Goal: Task Accomplishment & Management: Manage account settings

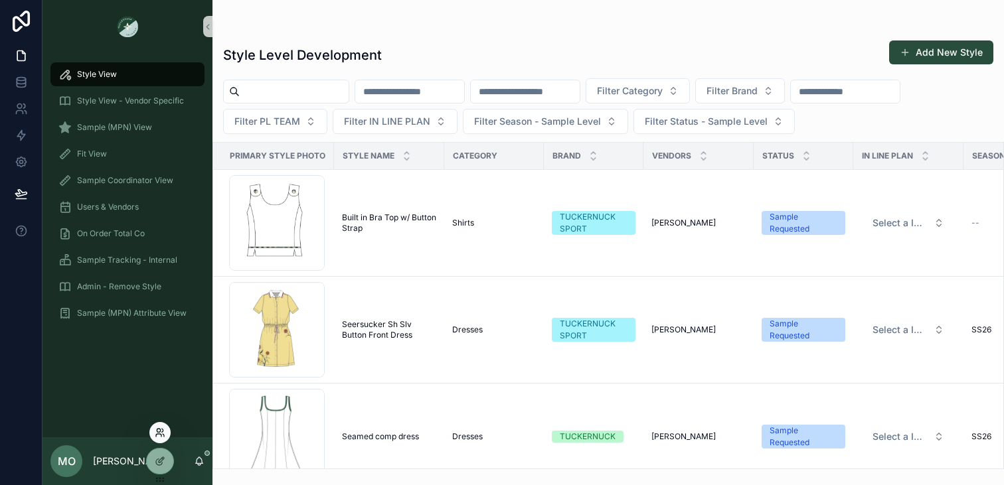
click at [160, 433] on icon at bounding box center [160, 433] width 11 height 11
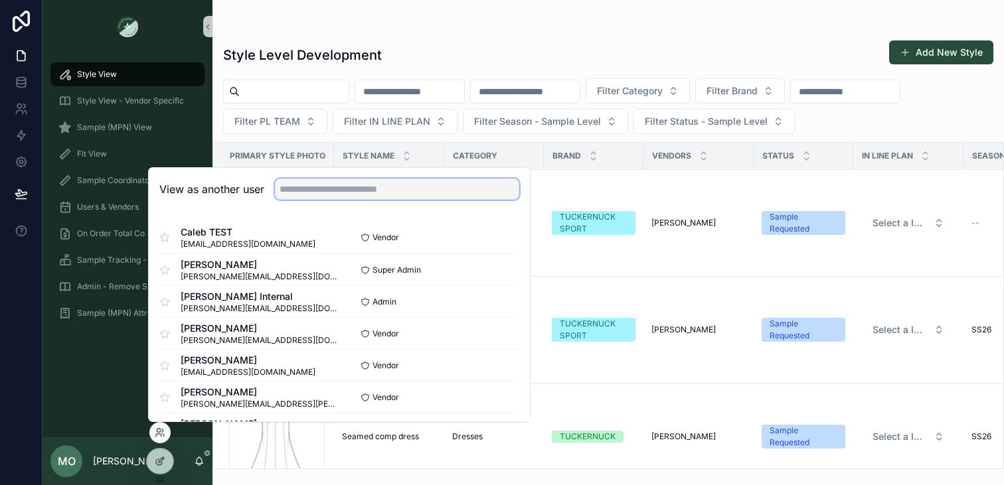
click at [315, 183] on input "text" at bounding box center [397, 189] width 244 height 21
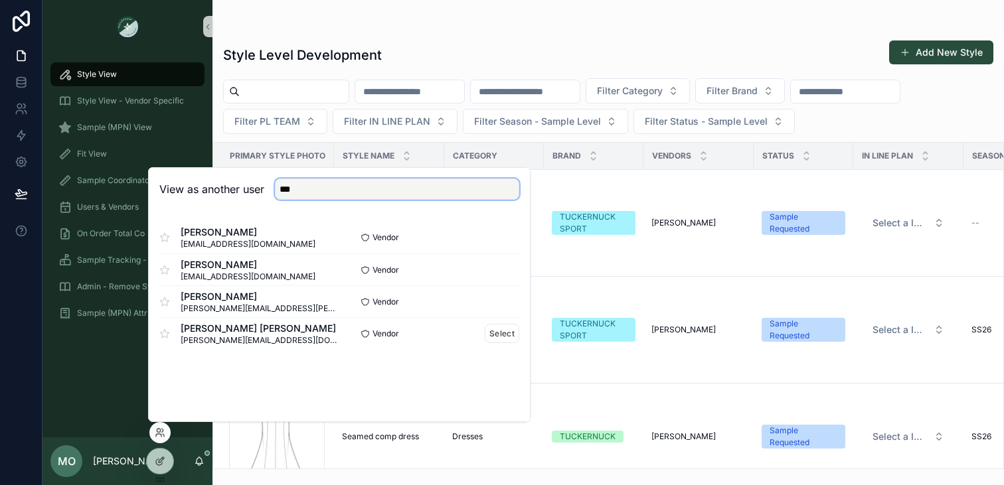
type input "***"
click at [232, 339] on span "[PERSON_NAME][EMAIL_ADDRESS][DOMAIN_NAME]" at bounding box center [260, 340] width 159 height 11
click at [497, 331] on button "Select" at bounding box center [502, 333] width 35 height 19
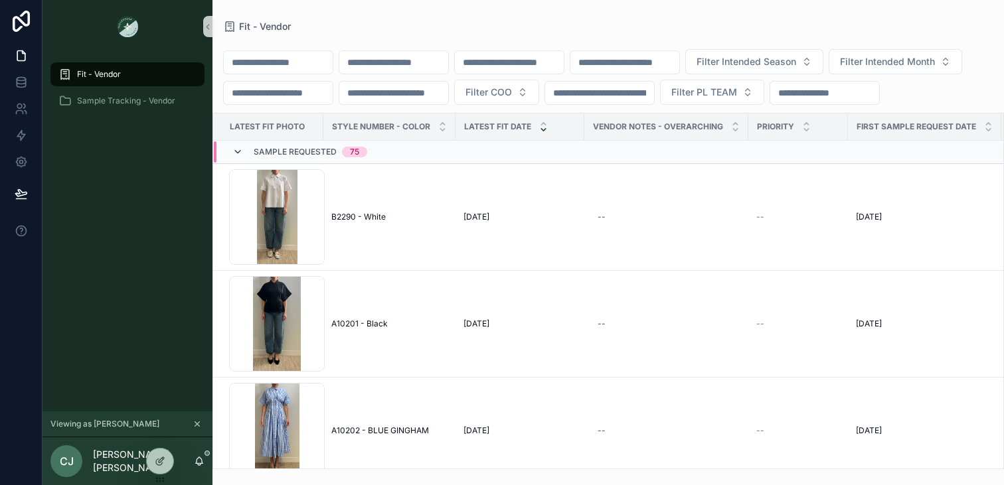
click at [239, 157] on icon "scrollable content" at bounding box center [237, 152] width 11 height 11
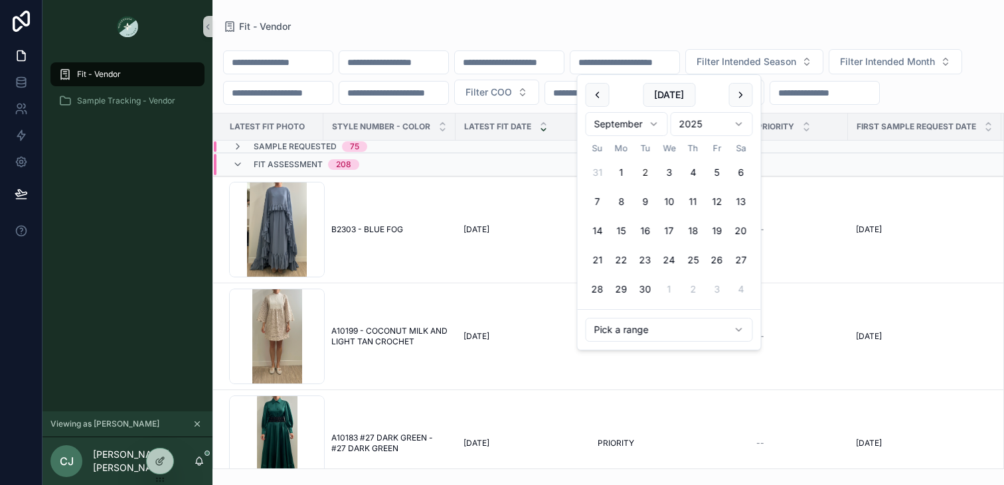
click at [658, 66] on input "scrollable content" at bounding box center [624, 62] width 109 height 19
click at [663, 31] on div "Fit - Vendor" at bounding box center [608, 26] width 770 height 11
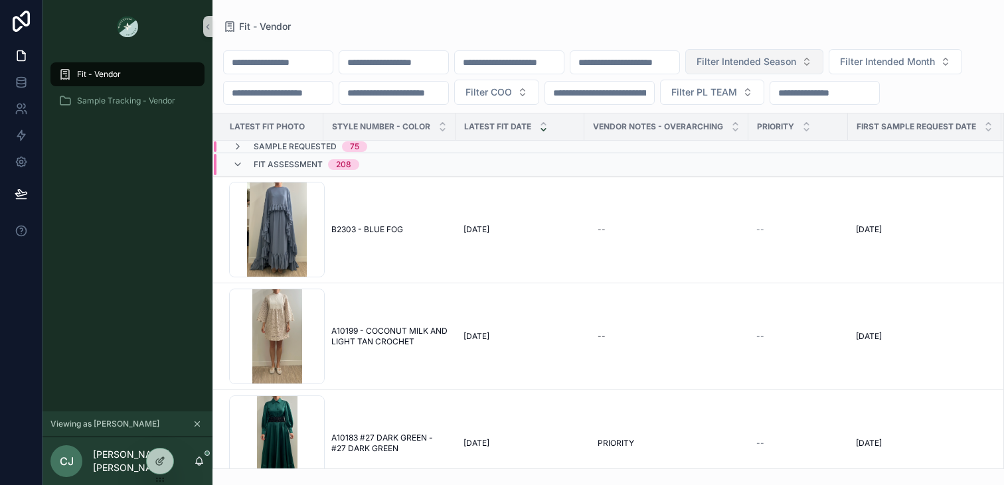
click at [811, 68] on button "Filter Intended Season" at bounding box center [754, 61] width 138 height 25
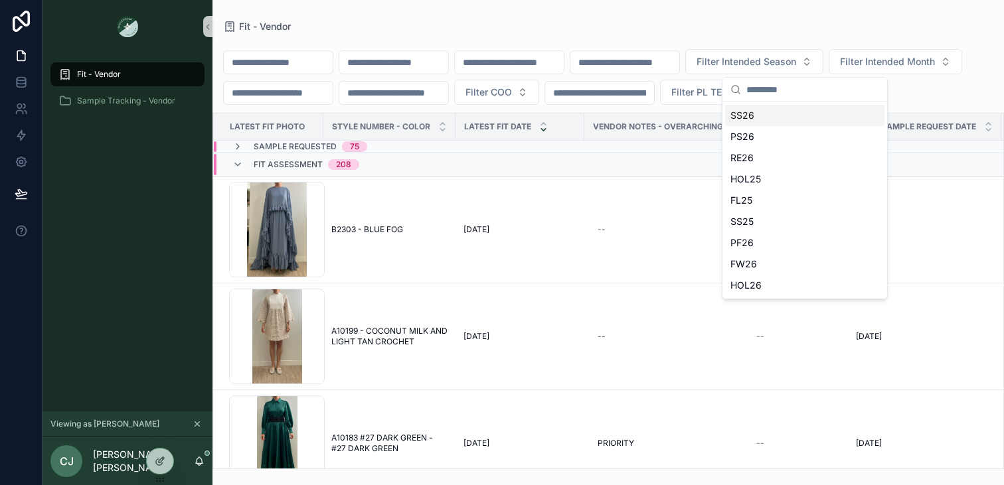
click at [758, 119] on div "SS26" at bounding box center [804, 115] width 159 height 21
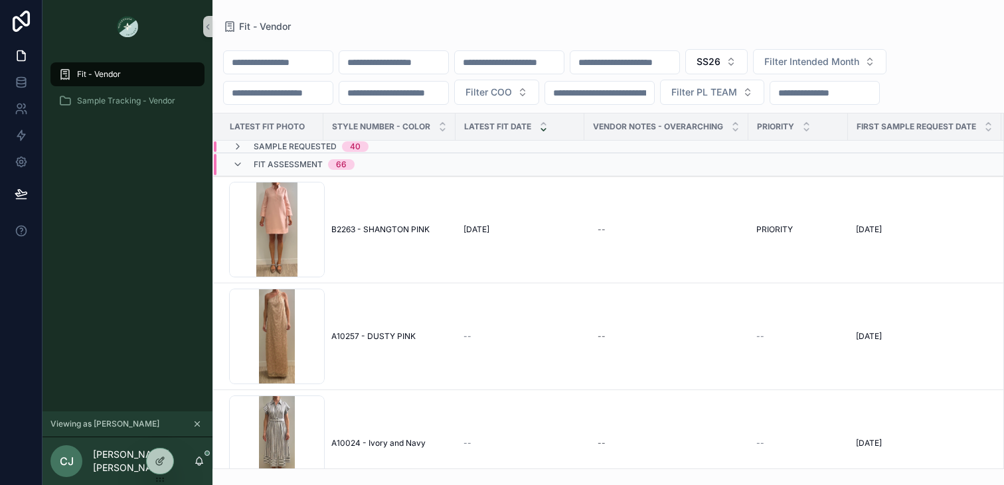
click at [62, 461] on span "CJ" at bounding box center [67, 461] width 14 height 16
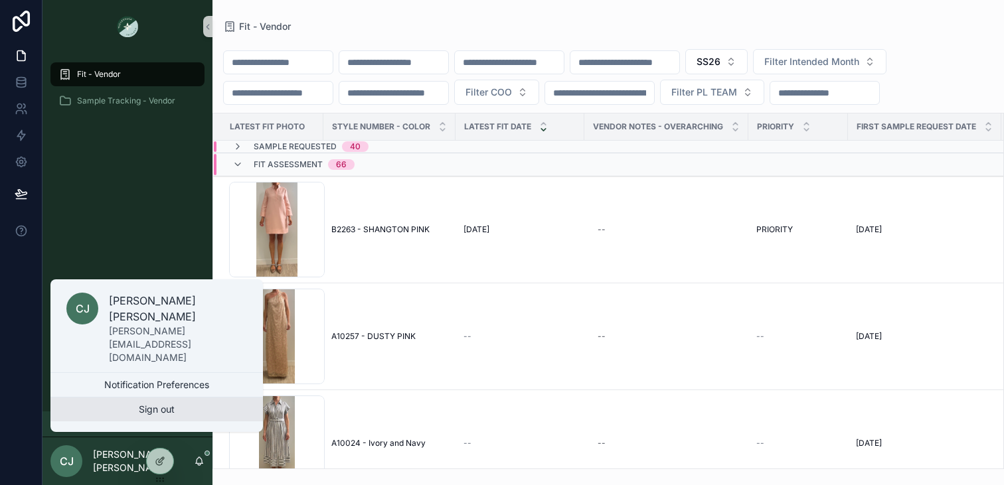
click at [155, 404] on button "Sign out" at bounding box center [156, 410] width 212 height 24
